Goal: Task Accomplishment & Management: Complete application form

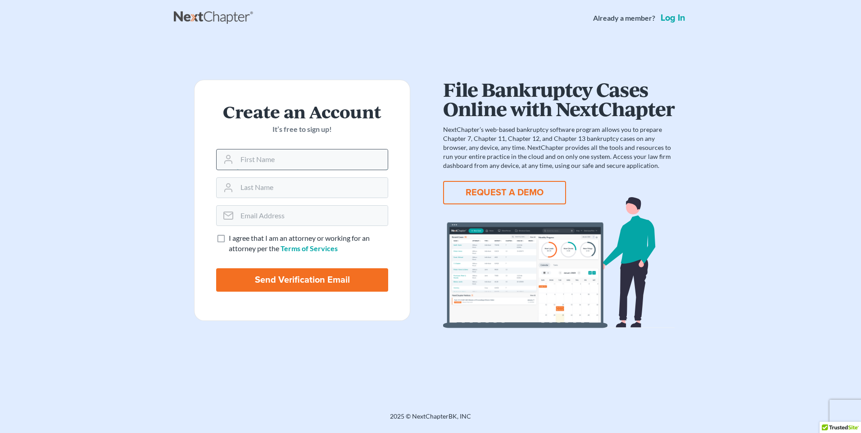
click at [358, 159] on input "text" at bounding box center [312, 159] width 151 height 20
type input "James"
type input "O'CONNOR, JR."
type input "JOCONNOR@SEDERLAW.COM"
drag, startPoint x: 220, startPoint y: 239, endPoint x: 252, endPoint y: 265, distance: 41.6
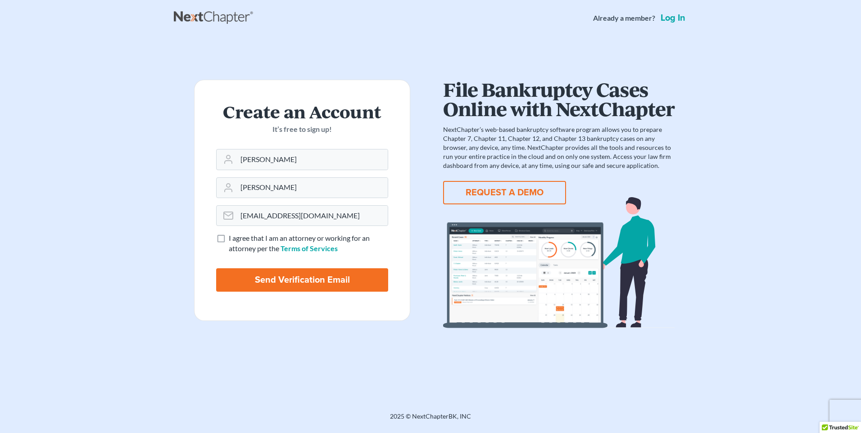
click at [229, 239] on label "I agree that I am an attorney or working for an attorney per the Terms of Servi…" at bounding box center [308, 243] width 159 height 21
click at [232, 239] on input "I agree that I am an attorney or working for an attorney per the Terms of Servi…" at bounding box center [235, 236] width 6 height 6
checkbox input "true"
click at [292, 280] on input "Send Verification Email" at bounding box center [302, 279] width 172 height 23
type input "Thinking..."
